Goal: Transaction & Acquisition: Purchase product/service

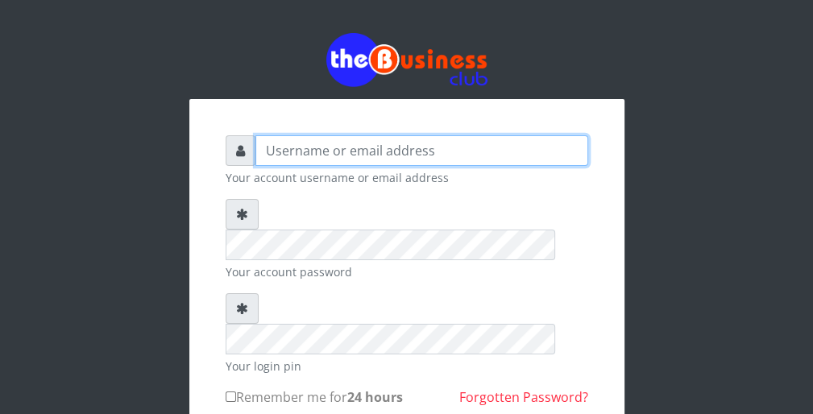
type input "wergbac8"
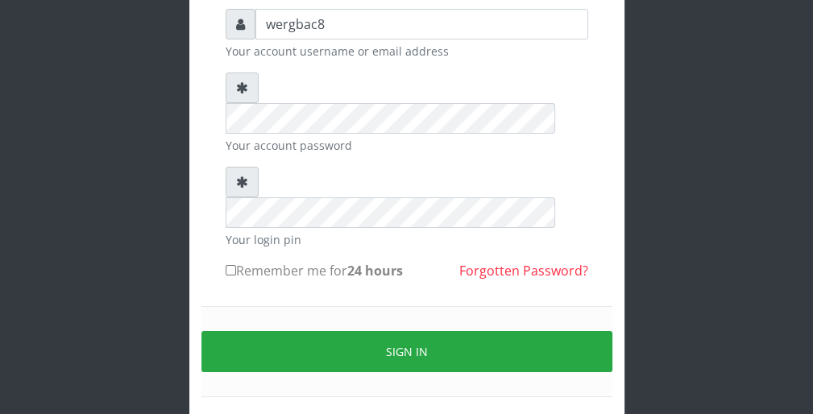
scroll to position [148, 0]
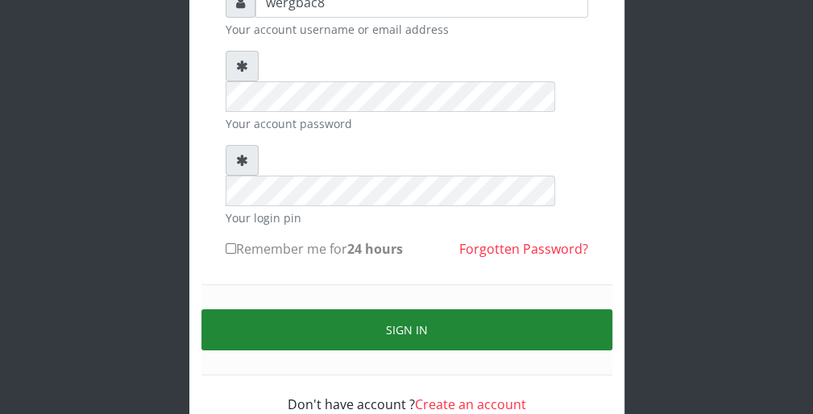
click at [574, 309] on button "Sign in" at bounding box center [406, 329] width 411 height 41
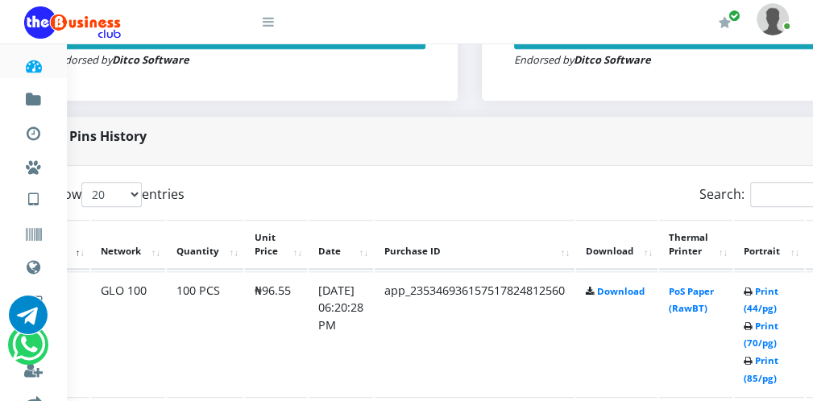
scroll to position [709, 64]
click at [765, 307] on link "Print (44/pg)" at bounding box center [759, 300] width 35 height 30
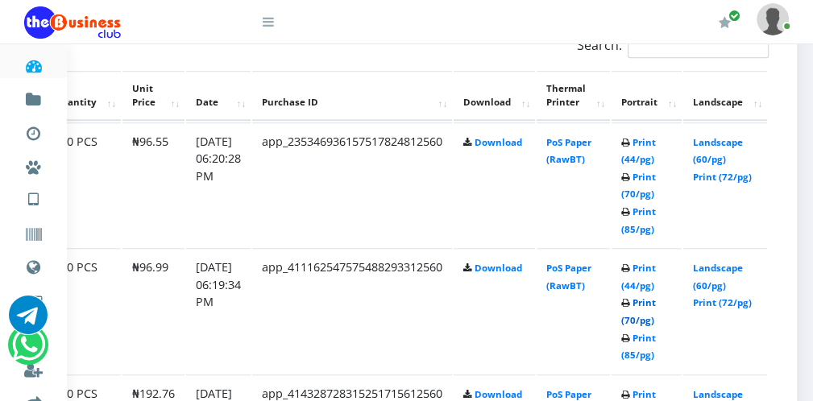
scroll to position [870, 189]
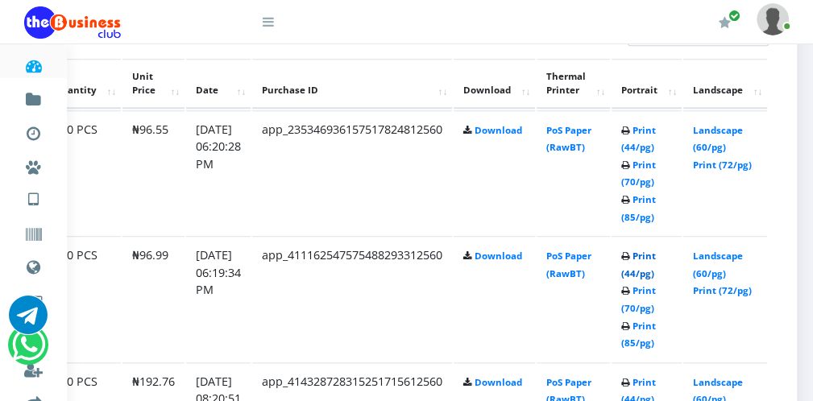
click at [633, 272] on link "Print (44/pg)" at bounding box center [638, 265] width 35 height 30
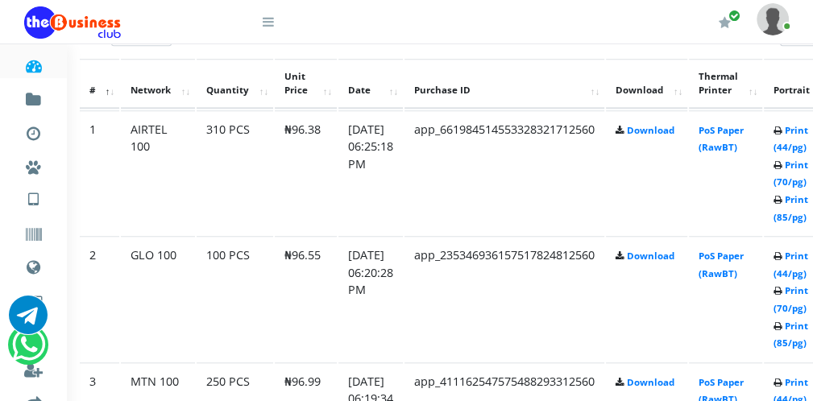
scroll to position [870, 28]
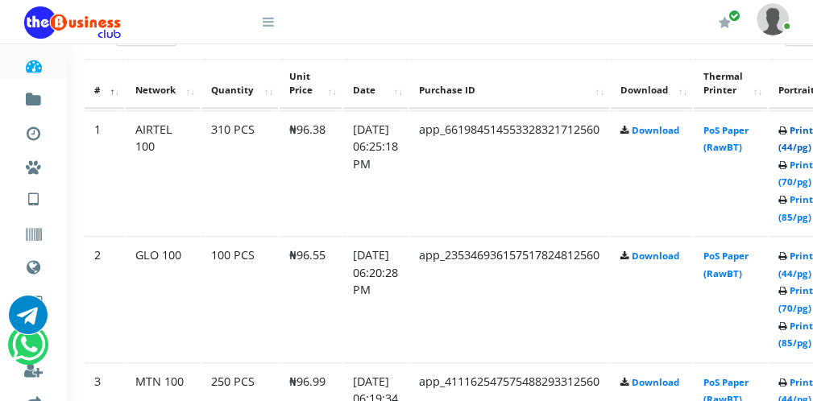
click at [796, 140] on link "Print (44/pg)" at bounding box center [795, 139] width 35 height 30
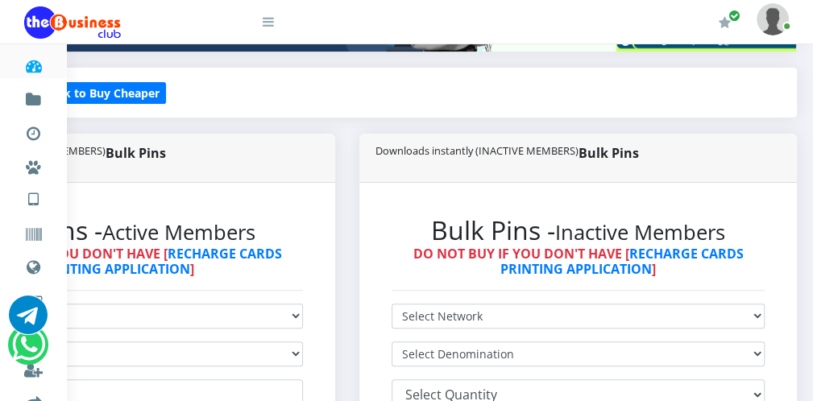
scroll to position [290, 187]
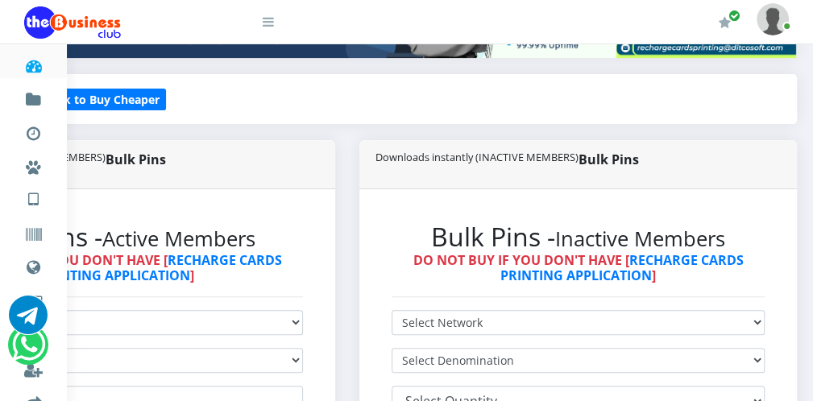
click at [267, 24] on icon at bounding box center [268, 21] width 11 height 13
click at [272, 23] on icon at bounding box center [268, 21] width 11 height 13
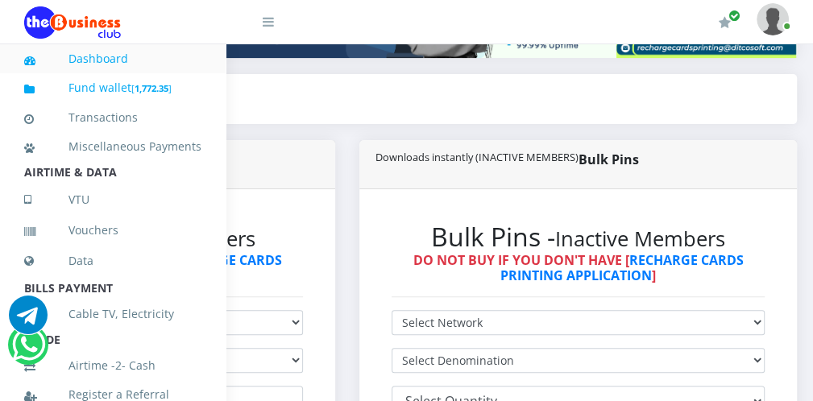
click at [148, 85] on b "1,772.35" at bounding box center [152, 88] width 34 height 12
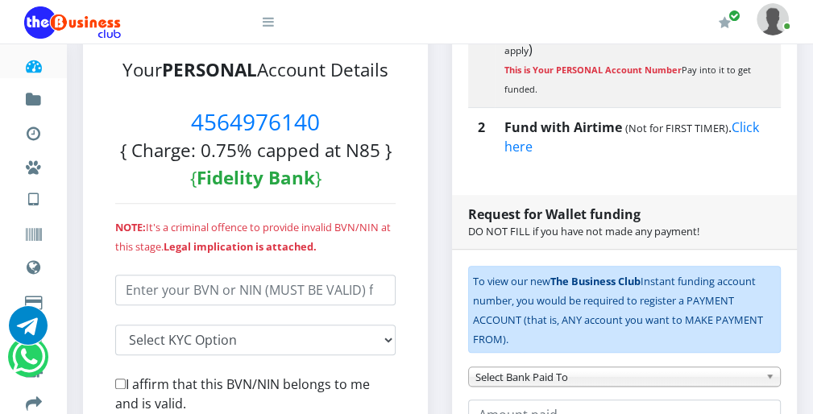
scroll to position [387, 0]
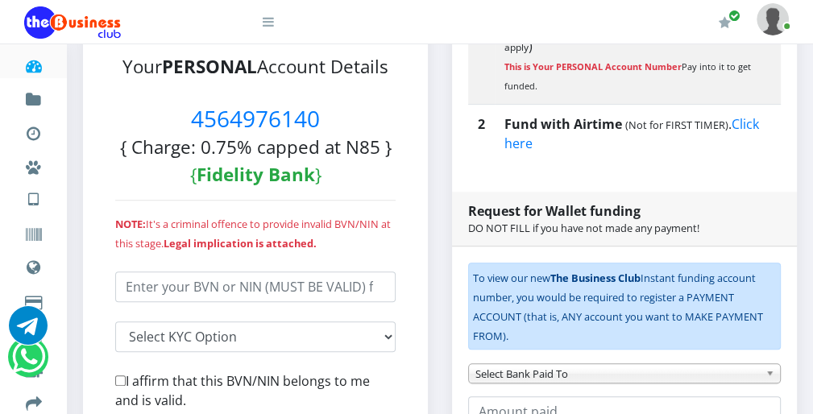
click at [271, 23] on icon at bounding box center [268, 21] width 11 height 13
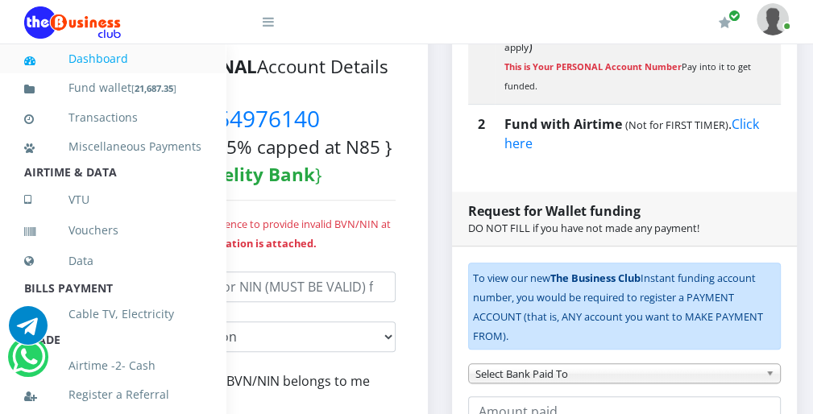
scroll to position [351, 0]
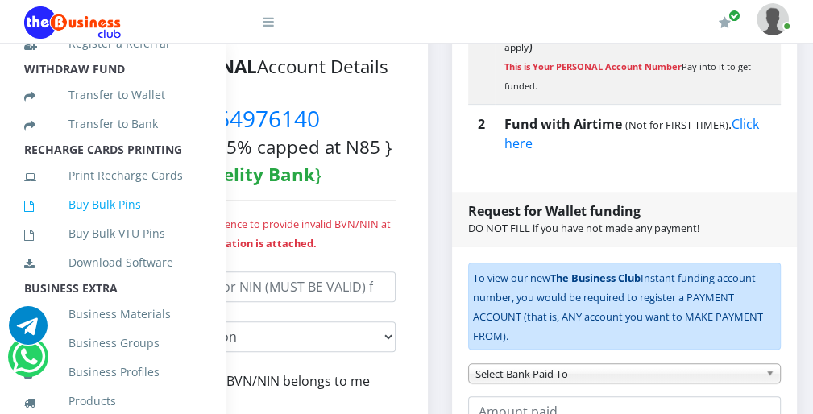
click at [148, 217] on link "Buy Bulk Pins" at bounding box center [112, 204] width 177 height 37
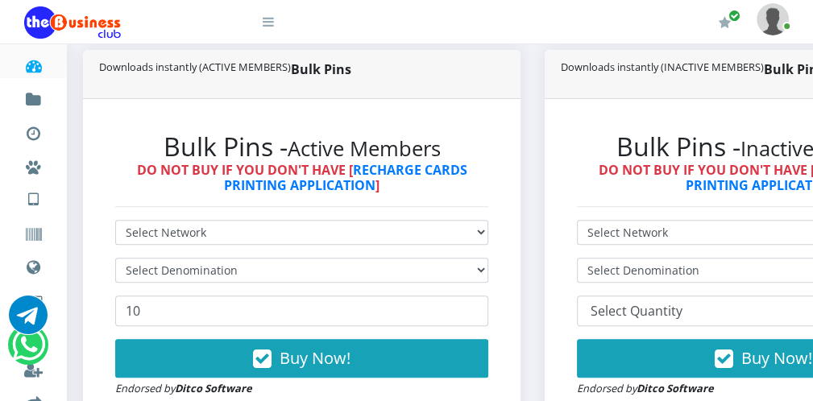
scroll to position [387, 0]
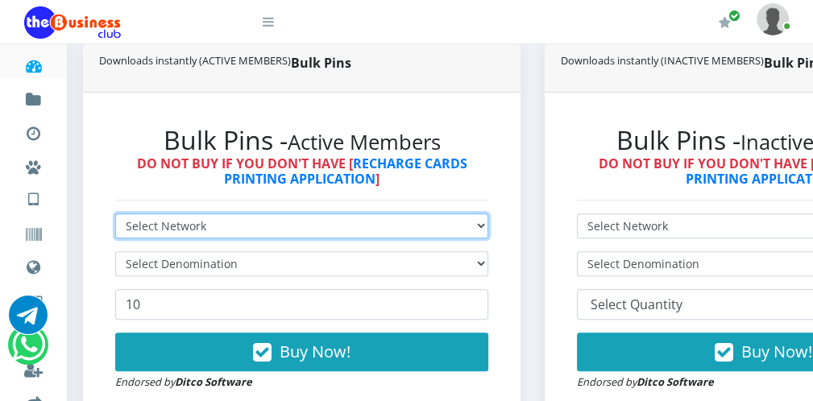
click at [397, 229] on select "Select Network MTN Globacom 9Mobile Airtel" at bounding box center [301, 226] width 373 height 25
select select "Airtel"
click at [115, 214] on select "Select Network MTN Globacom 9Mobile Airtel" at bounding box center [301, 226] width 373 height 25
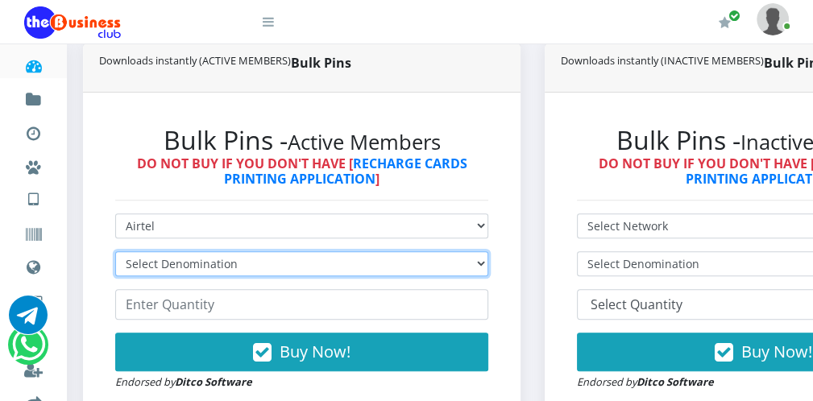
click at [267, 267] on select "Select Denomination Airtel NGN100 - ₦96.38 Airtel NGN200 - ₦192.76 Airtel NGN50…" at bounding box center [301, 263] width 373 height 25
select select "96.38-100"
click at [115, 251] on select "Select Denomination Airtel NGN100 - ₦96.38 Airtel NGN200 - ₦192.76 Airtel NGN50…" at bounding box center [301, 263] width 373 height 25
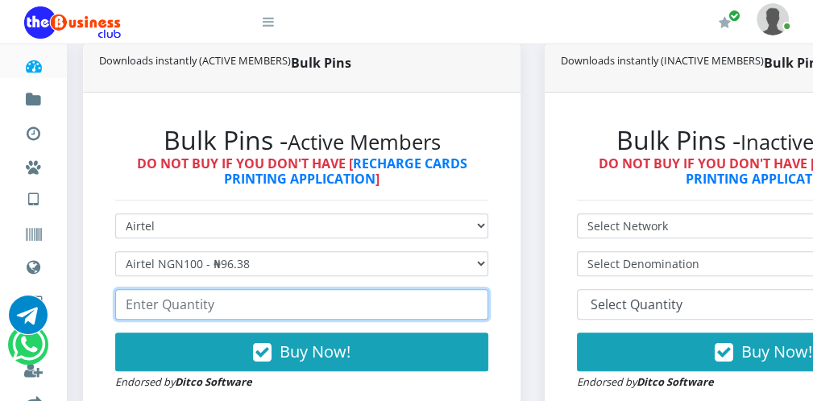
click at [223, 303] on input "number" at bounding box center [301, 304] width 373 height 31
type input "2"
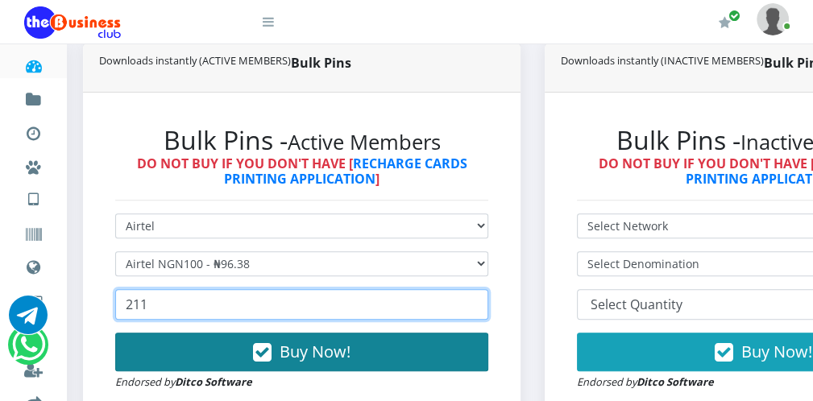
type input "211"
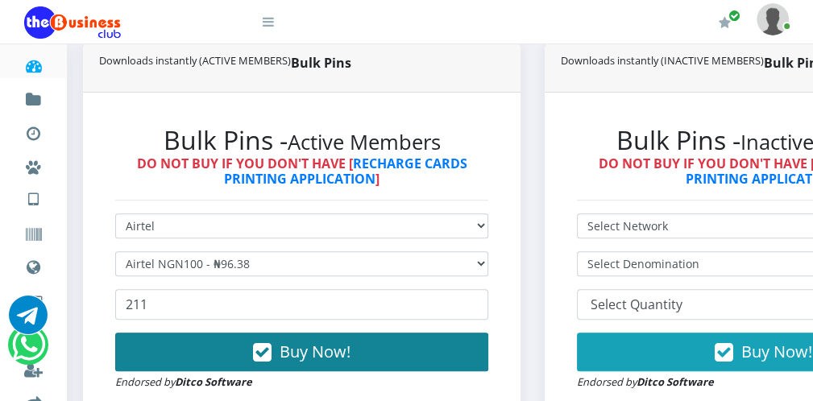
click at [242, 343] on button "Buy Now!" at bounding box center [301, 352] width 373 height 39
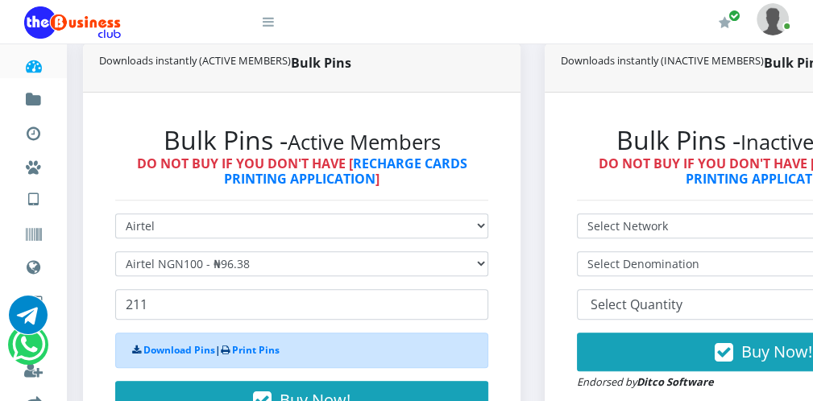
click at [264, 26] on icon at bounding box center [268, 21] width 11 height 13
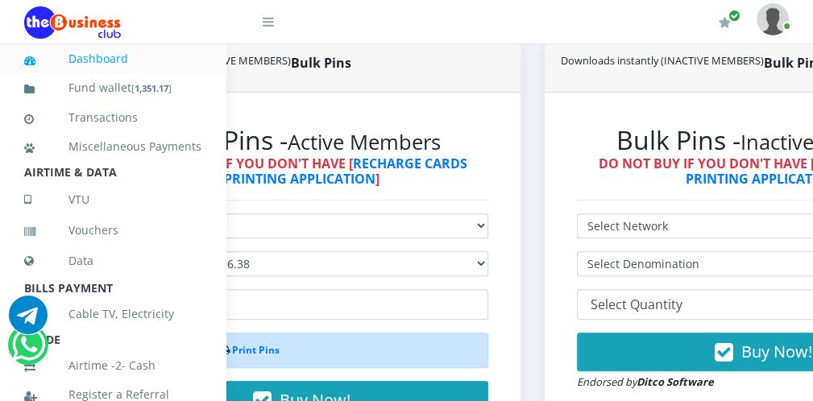
scroll to position [351, 0]
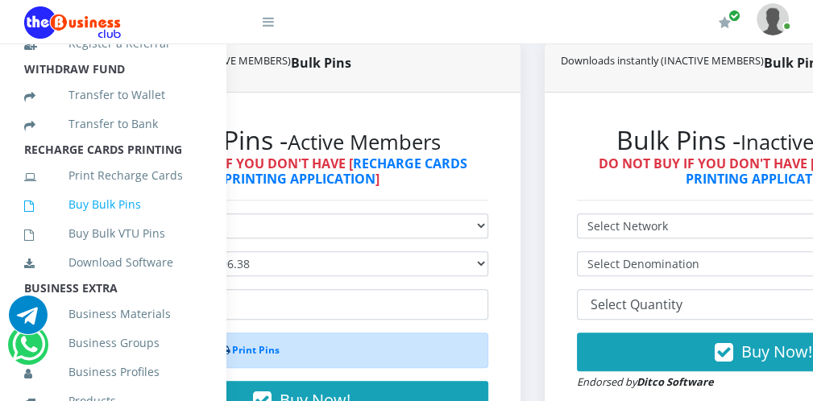
click at [151, 213] on link "Buy Bulk Pins" at bounding box center [112, 204] width 177 height 37
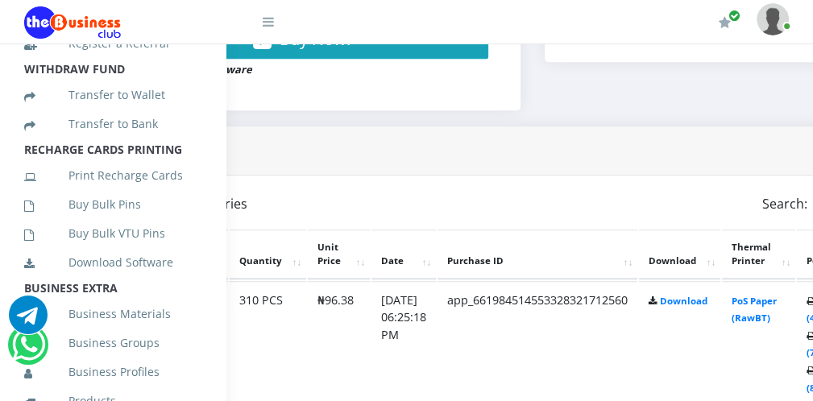
scroll to position [773, 0]
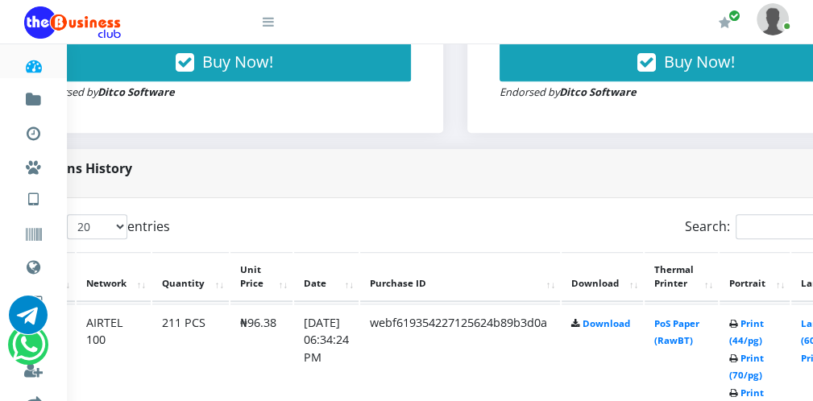
scroll to position [677, 97]
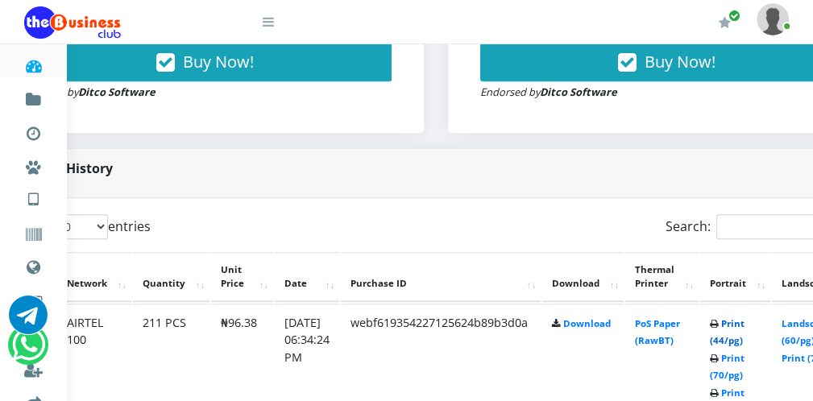
click at [739, 338] on link "Print (44/pg)" at bounding box center [727, 332] width 35 height 30
